Goal: Check status

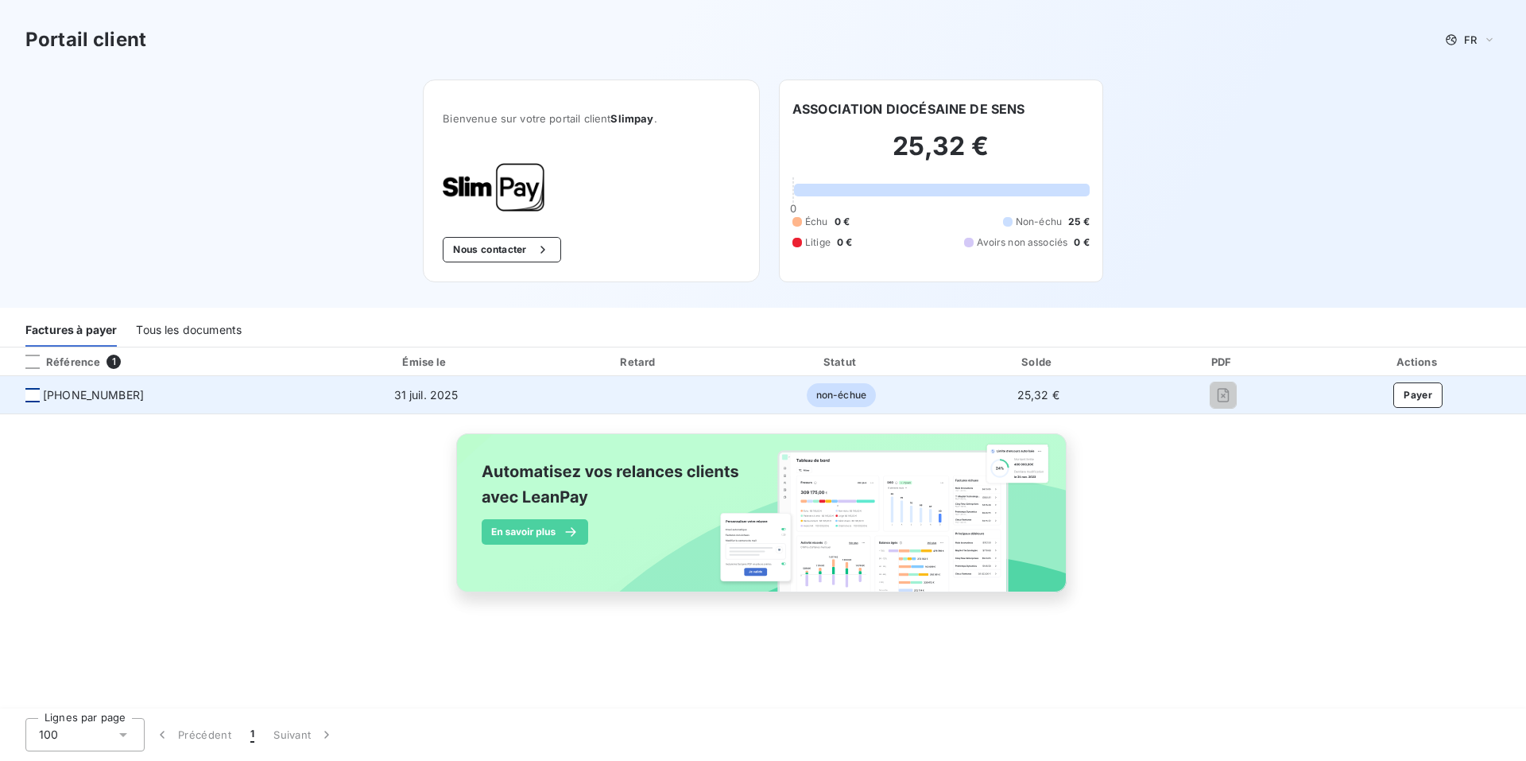
click at [35, 388] on div at bounding box center [32, 395] width 14 height 14
